Goal: Task Accomplishment & Management: Complete application form

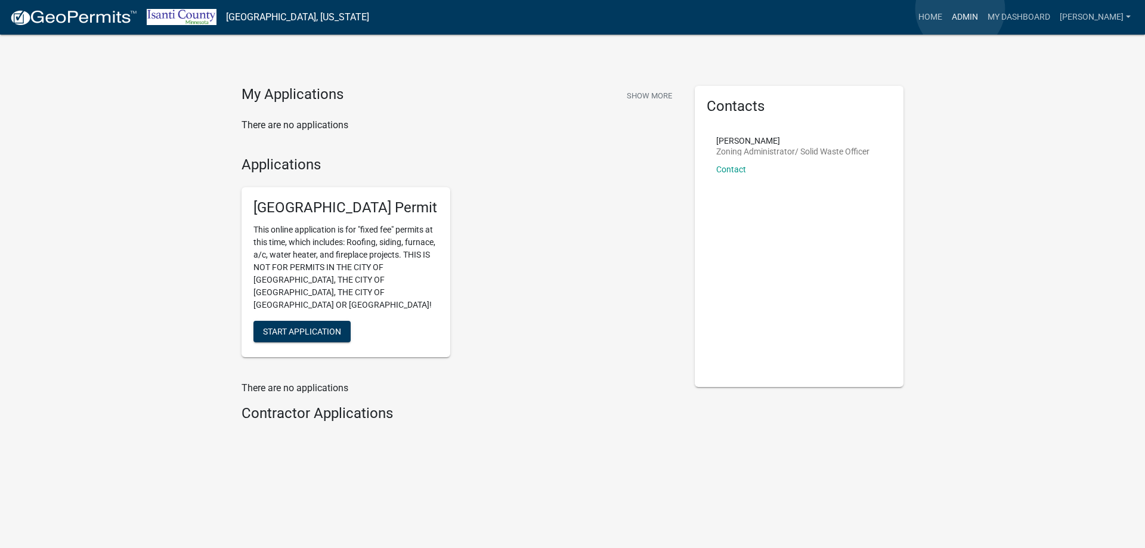
click at [966, 18] on link "Admin" at bounding box center [965, 17] width 36 height 23
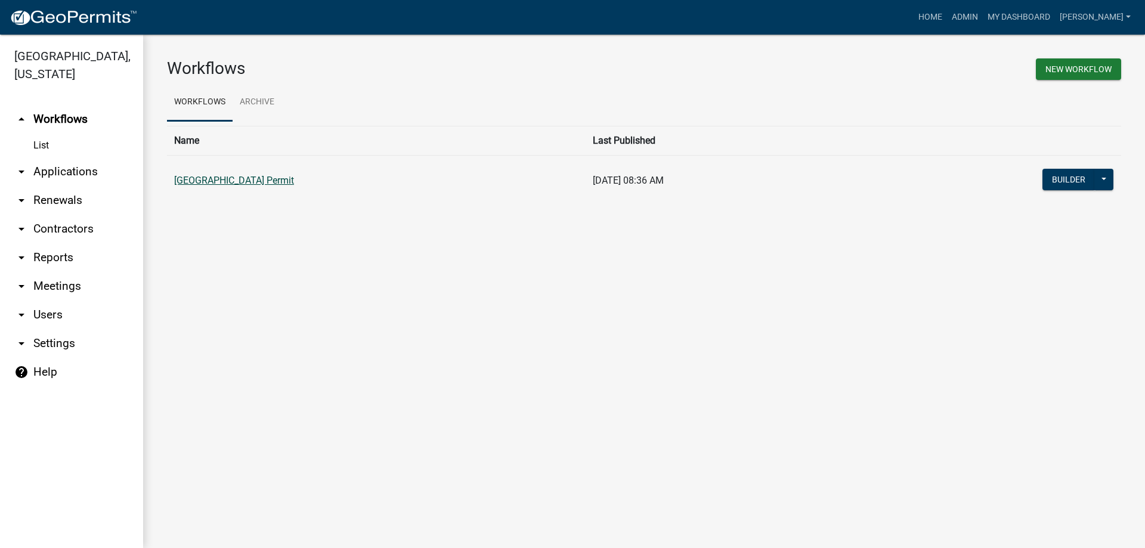
click at [233, 176] on link "[GEOGRAPHIC_DATA] Permit" at bounding box center [234, 180] width 120 height 11
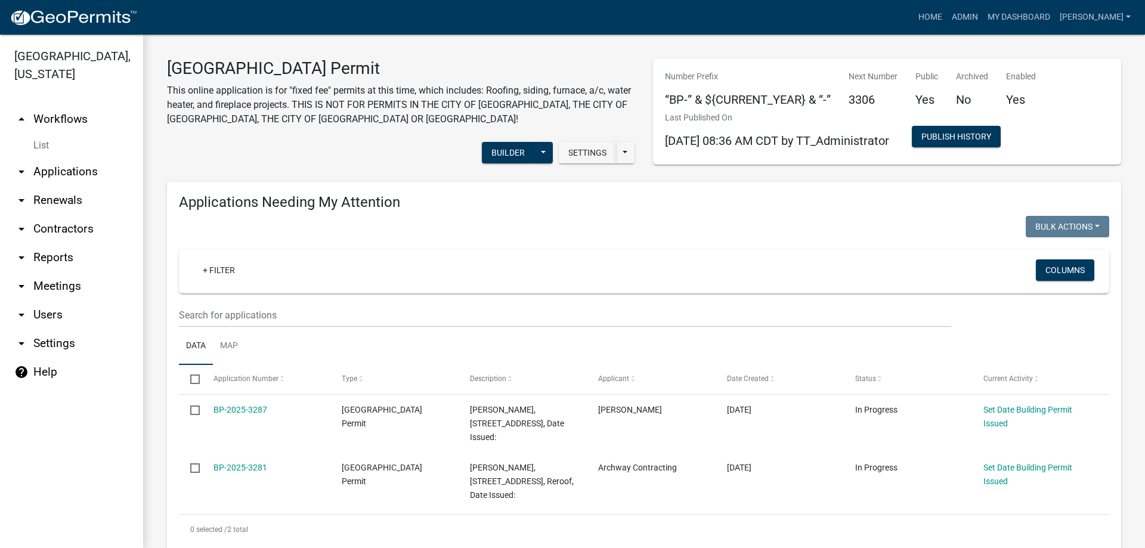
scroll to position [60, 0]
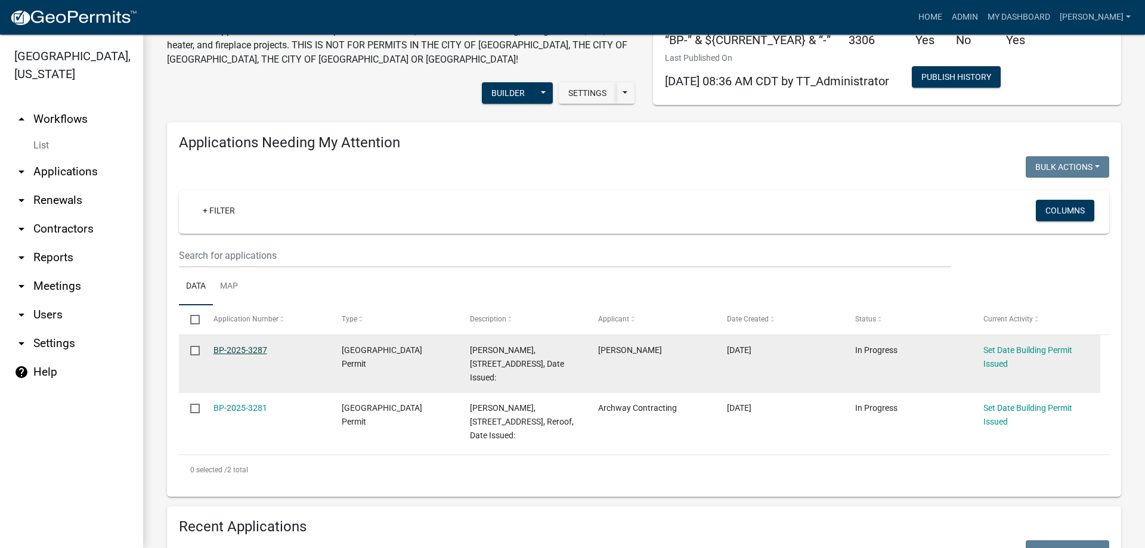
click at [255, 351] on link "BP-2025-3287" at bounding box center [240, 350] width 54 height 10
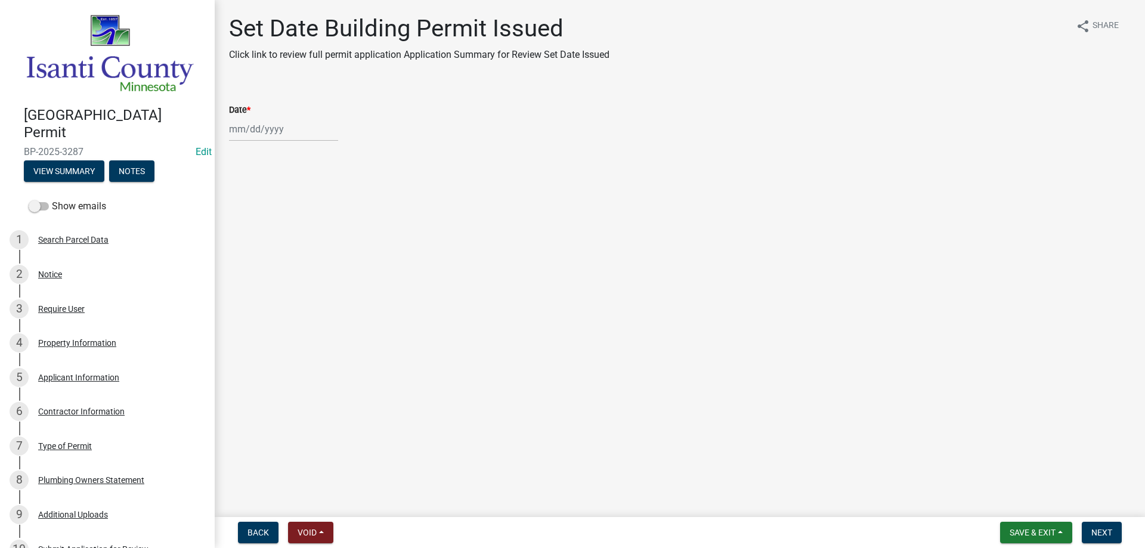
click at [244, 142] on wm-data-entity-input "Date *" at bounding box center [679, 119] width 901 height 66
select select "9"
select select "2025"
click at [248, 129] on div "[PERSON_NAME] Feb Mar Apr [PERSON_NAME][DATE] Oct Nov [DATE] 1526 1527 1528 152…" at bounding box center [283, 129] width 109 height 24
click at [241, 247] on div "22" at bounding box center [240, 249] width 19 height 19
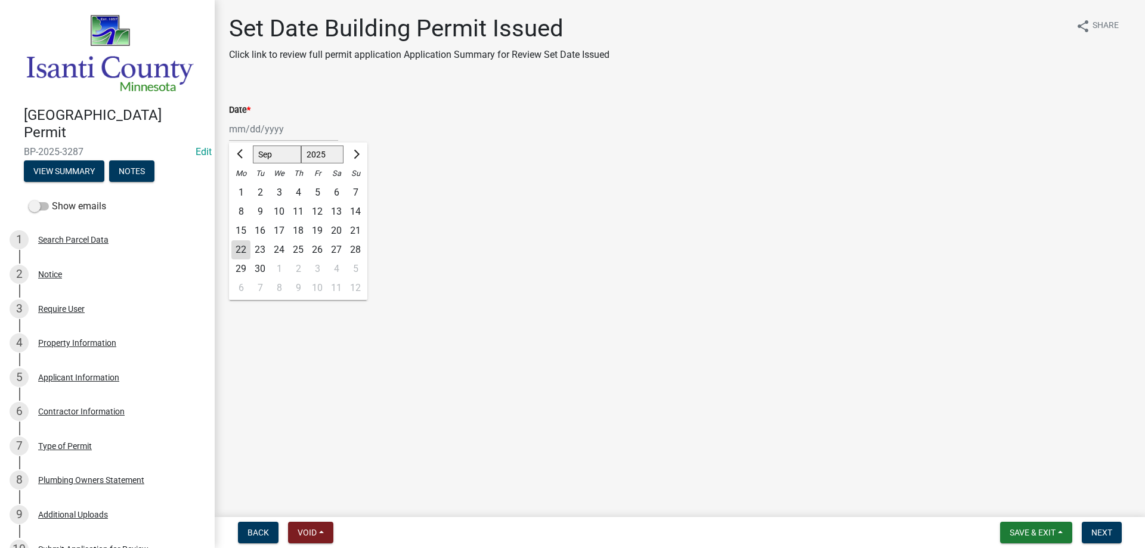
type input "[DATE]"
click at [1110, 535] on span "Next" at bounding box center [1101, 533] width 21 height 10
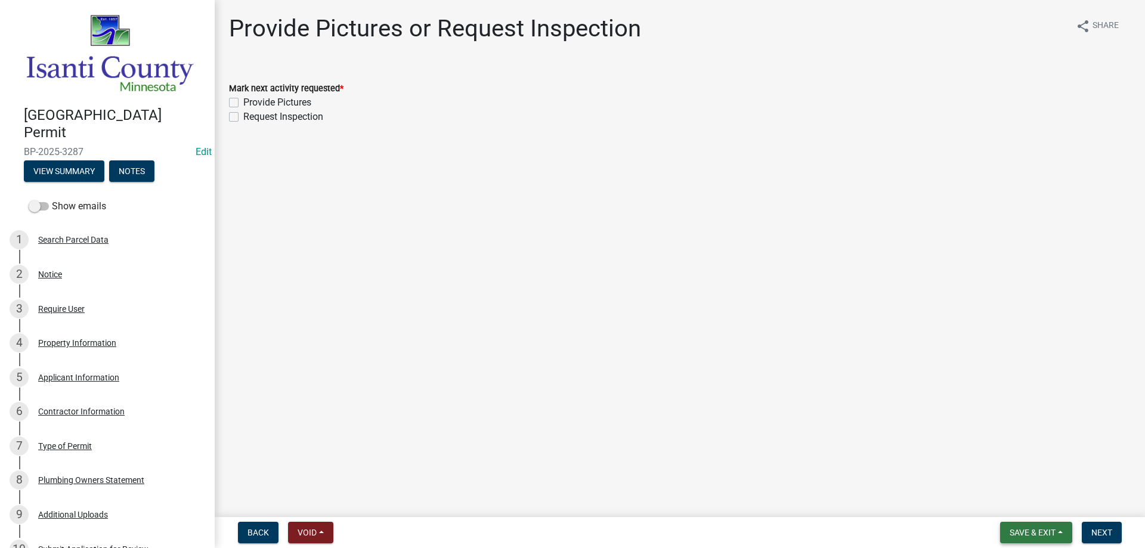
click at [1032, 529] on span "Save & Exit" at bounding box center [1032, 533] width 46 height 10
click at [1035, 507] on button "Save & Exit" at bounding box center [1024, 501] width 95 height 29
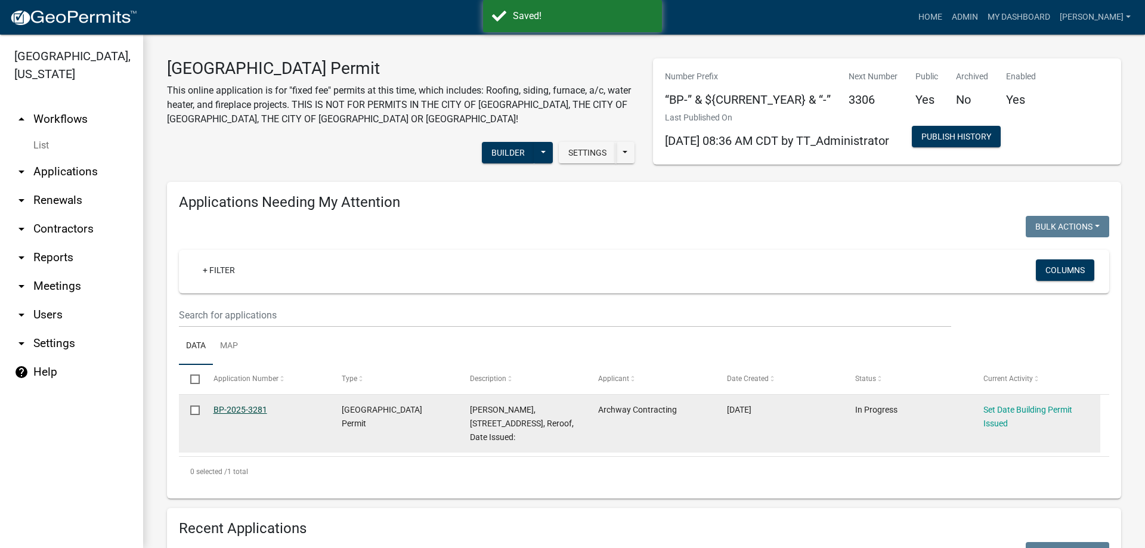
click at [230, 407] on link "BP-2025-3281" at bounding box center [240, 410] width 54 height 10
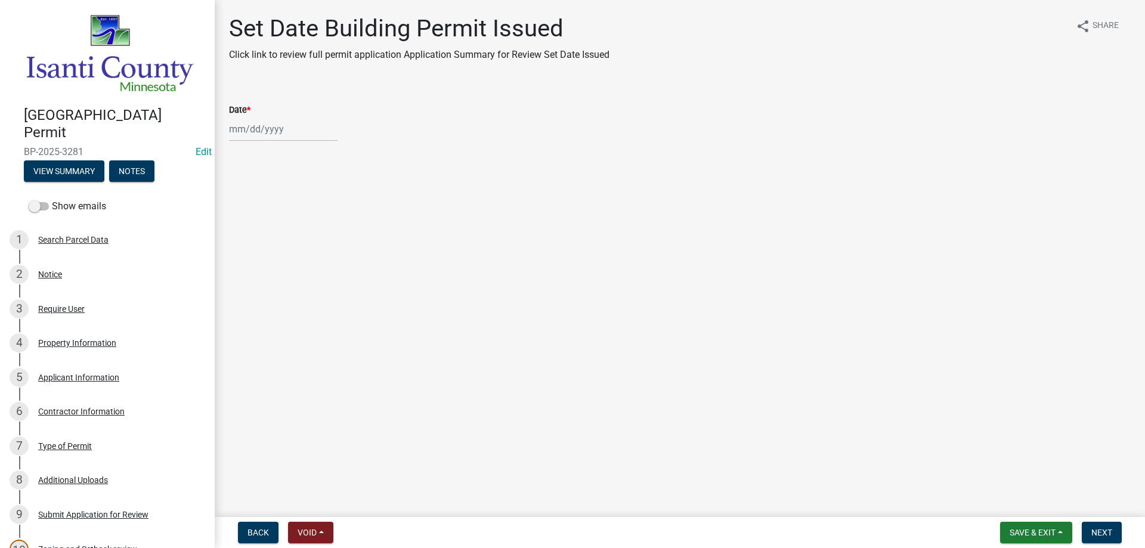
select select "9"
select select "2025"
click at [245, 129] on div "[PERSON_NAME] Feb Mar Apr [PERSON_NAME][DATE] Oct Nov [DATE] 1526 1527 1528 152…" at bounding box center [283, 129] width 109 height 24
click at [244, 253] on div "22" at bounding box center [240, 249] width 19 height 19
type input "[DATE]"
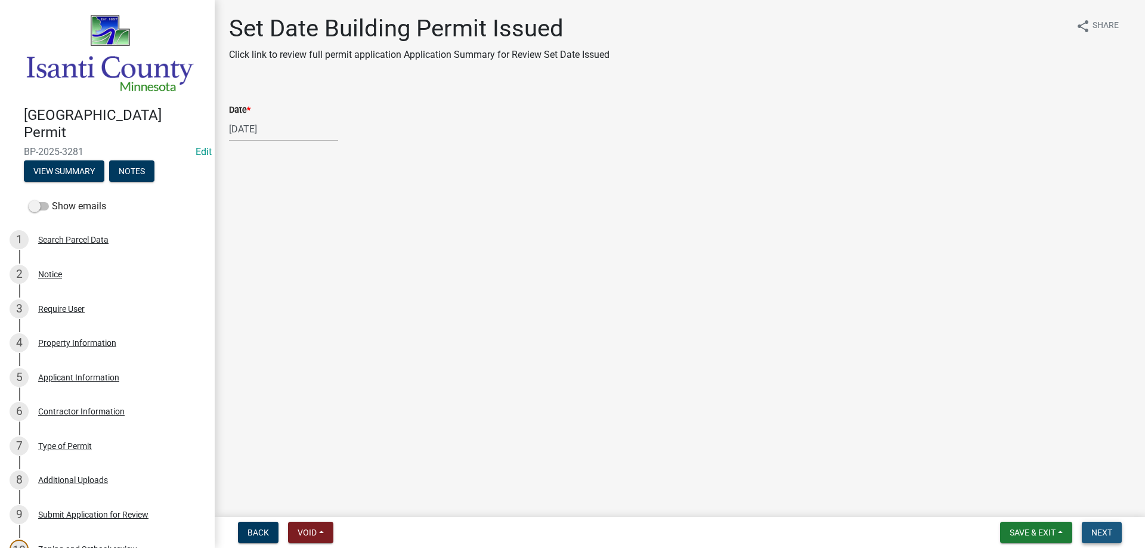
click at [1106, 528] on span "Next" at bounding box center [1101, 533] width 21 height 10
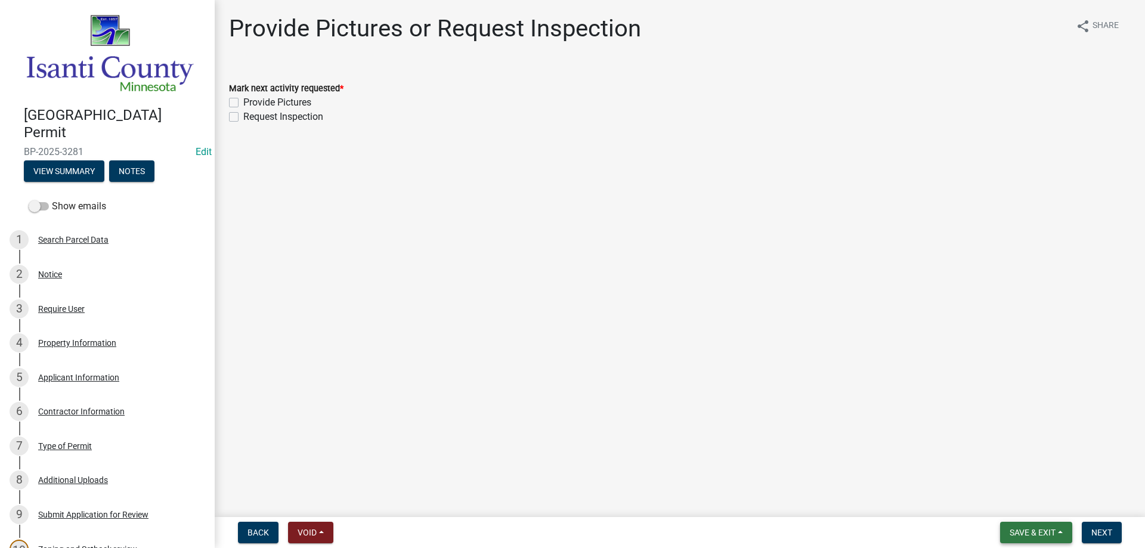
drag, startPoint x: 1025, startPoint y: 527, endPoint x: 1024, endPoint y: 517, distance: 9.7
click at [1024, 528] on span "Save & Exit" at bounding box center [1032, 533] width 46 height 10
click at [1009, 497] on button "Save & Exit" at bounding box center [1024, 501] width 95 height 29
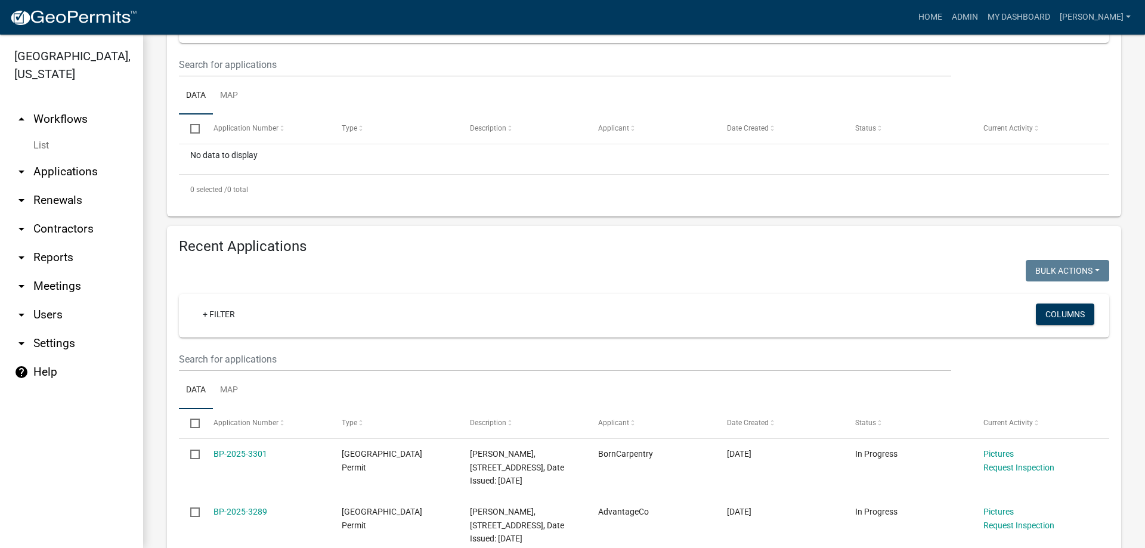
scroll to position [358, 0]
